Goal: Task Accomplishment & Management: Use online tool/utility

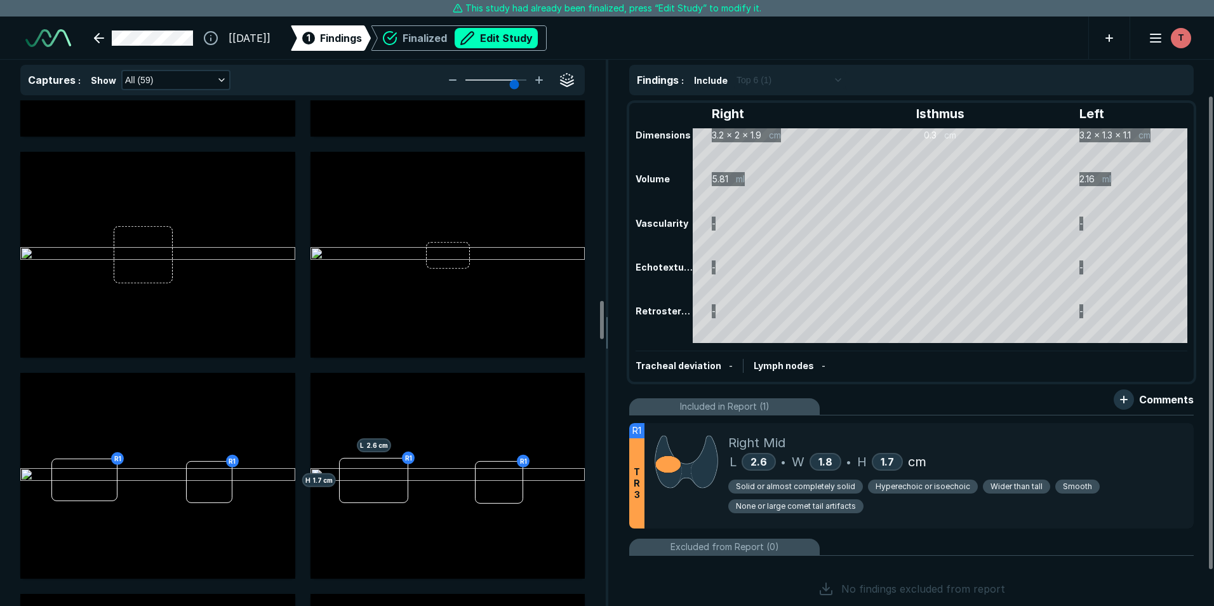
scroll to position [2668, 0]
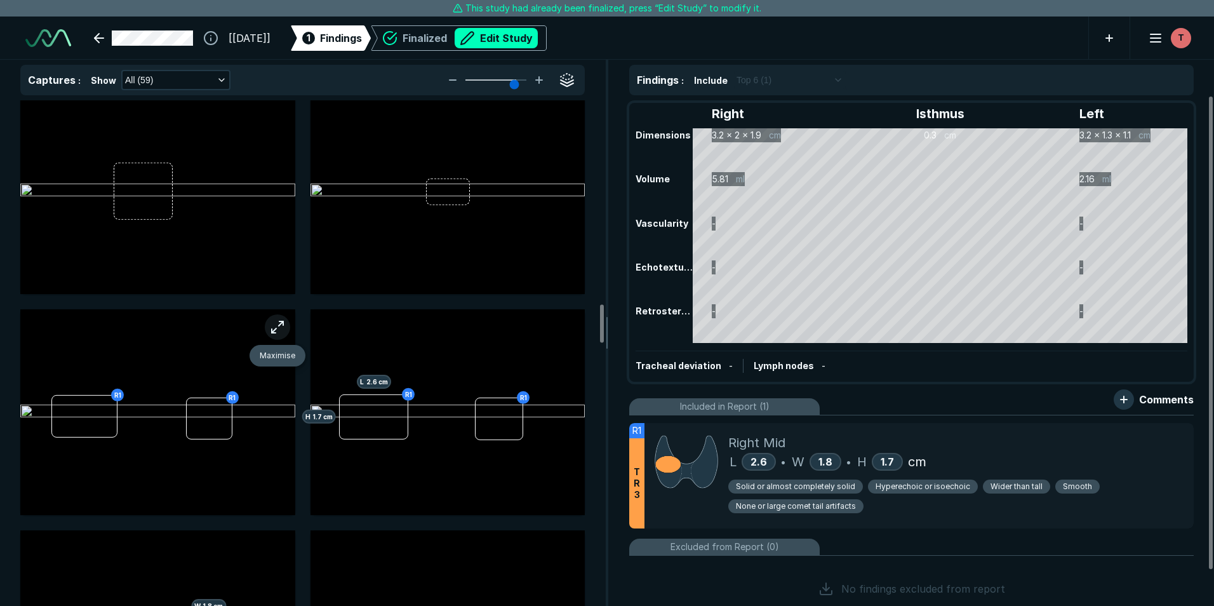
click at [268, 327] on button "button" at bounding box center [277, 326] width 25 height 25
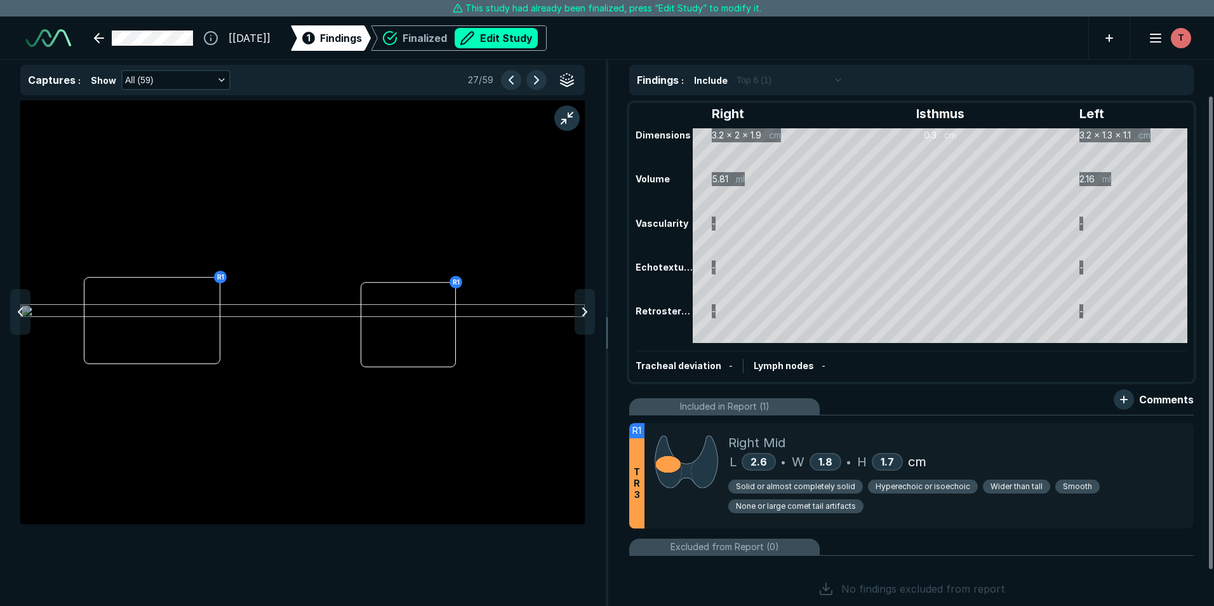
scroll to position [3768, 4153]
click at [574, 308] on img at bounding box center [302, 311] width 565 height 15
click at [579, 309] on icon at bounding box center [584, 311] width 15 height 15
click at [576, 307] on div at bounding box center [585, 312] width 20 height 46
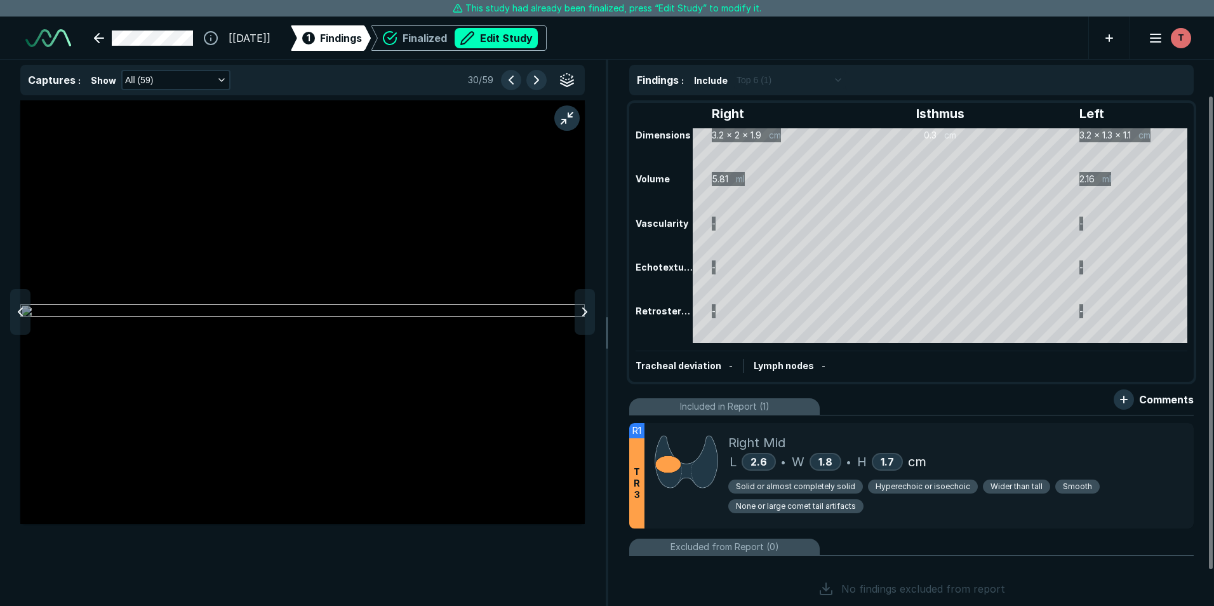
click at [576, 307] on div at bounding box center [585, 312] width 20 height 46
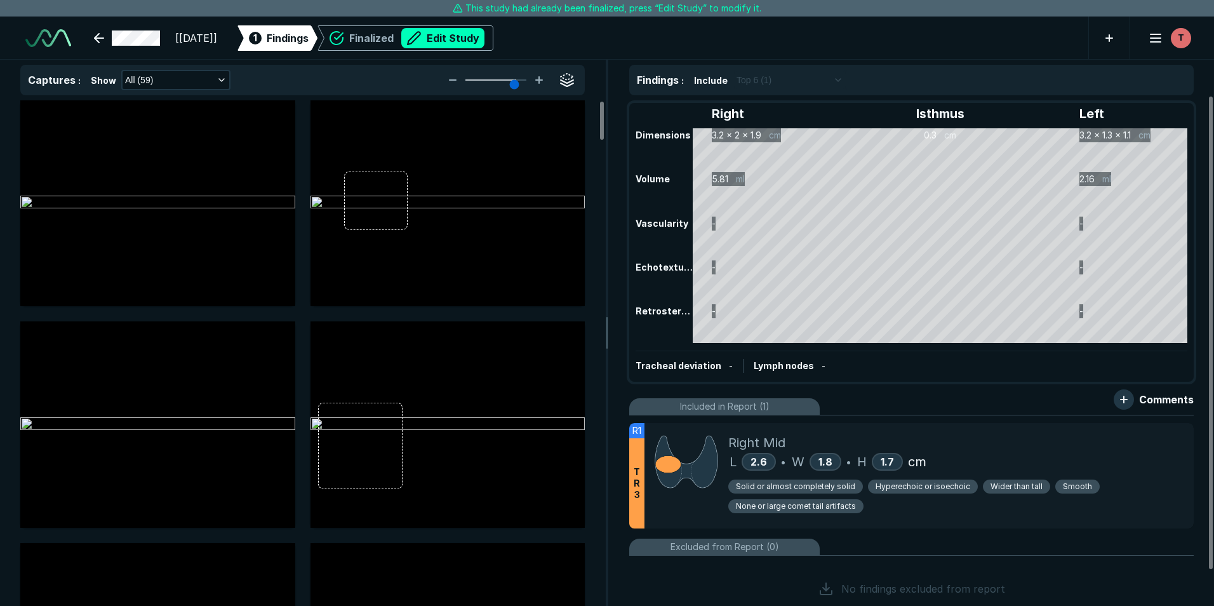
scroll to position [4063, 7097]
